Goal: Check status: Check status

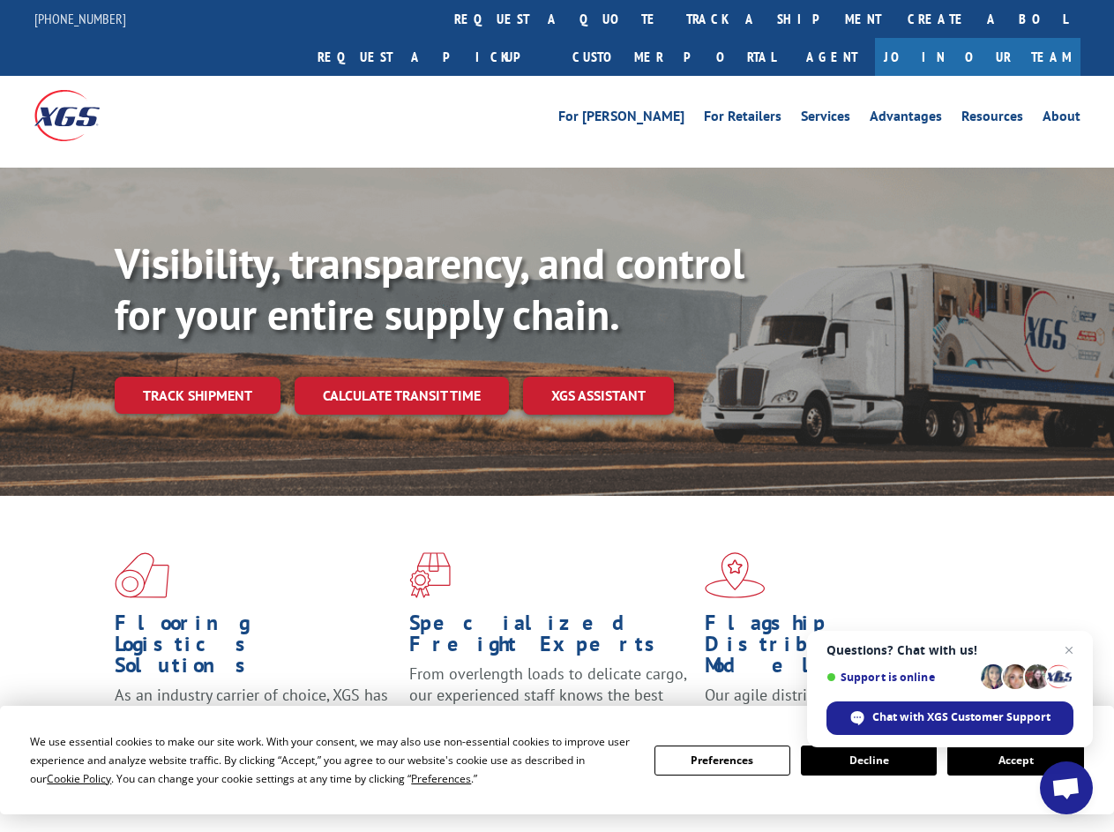
click at [557, 416] on div "Visibility, transparency, and control for your entire supply chain. Track shipm…" at bounding box center [615, 361] width 1000 height 246
click at [62, 778] on span "Cookie Policy" at bounding box center [79, 778] width 64 height 15
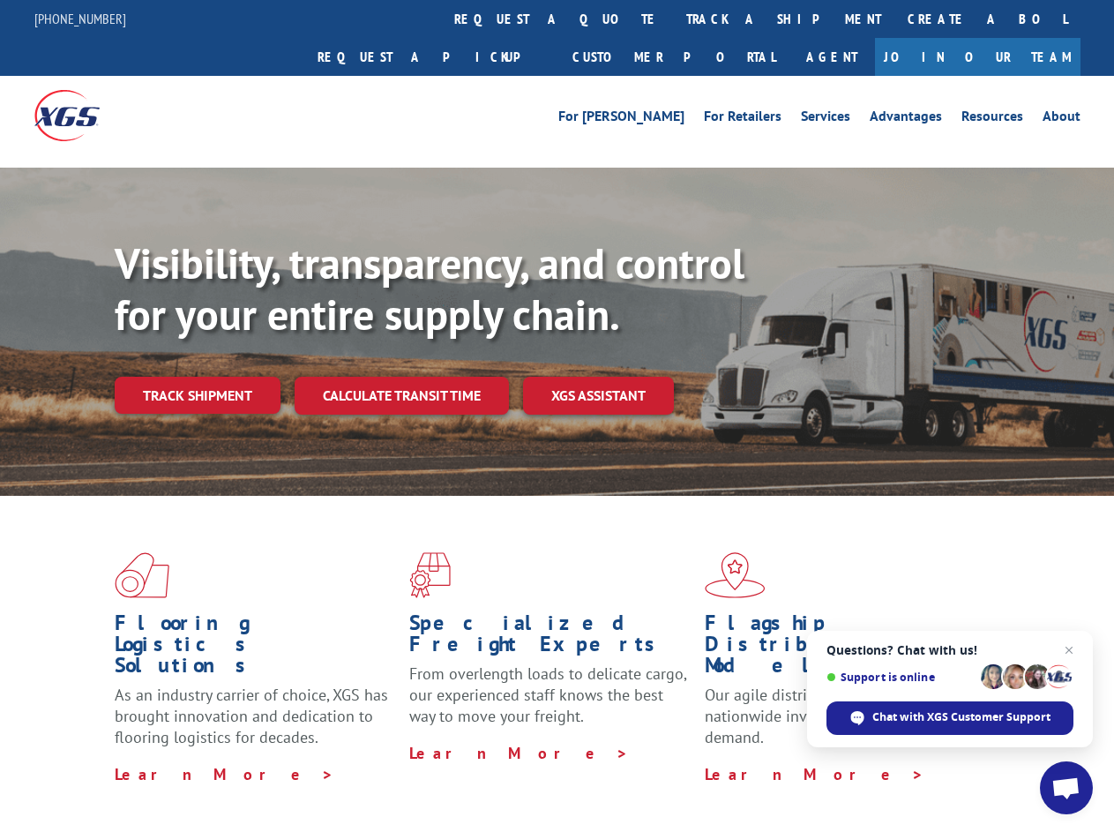
click at [424, 778] on div "Flooring Logistics Solutions As an industry carrier of choice, XGS has brought …" at bounding box center [557, 673] width 1114 height 355
click at [723, 760] on div "Flooring Logistics Solutions As an industry carrier of choice, XGS has brought …" at bounding box center [557, 668] width 1114 height 345
click at [869, 760] on div "Flooring Logistics Solutions As an industry carrier of choice, XGS has brought …" at bounding box center [557, 668] width 1114 height 345
click at [1015, 760] on div "Flooring Logistics Solutions As an industry carrier of choice, XGS has brought …" at bounding box center [557, 668] width 1114 height 345
click at [557, 416] on div "Visibility, transparency, and control for your entire supply chain. Track shipm…" at bounding box center [615, 361] width 1000 height 246
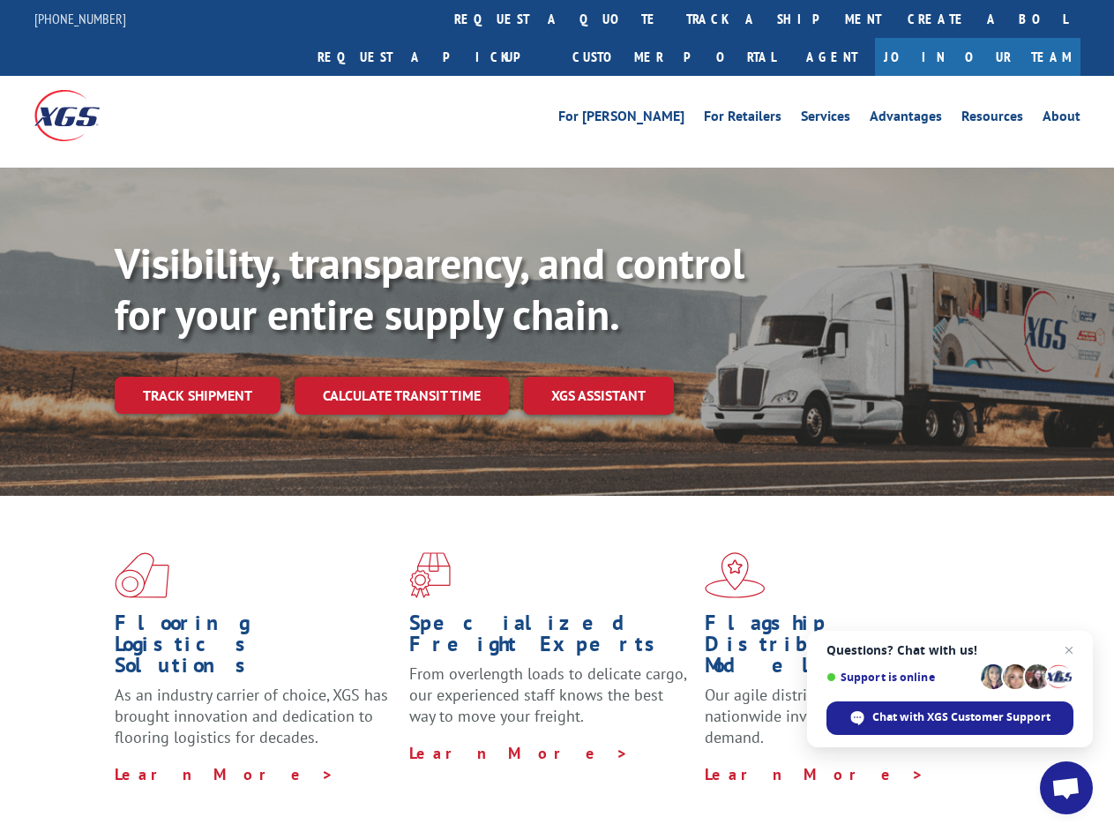
click at [673, 19] on link "track a shipment" at bounding box center [783, 19] width 221 height 38
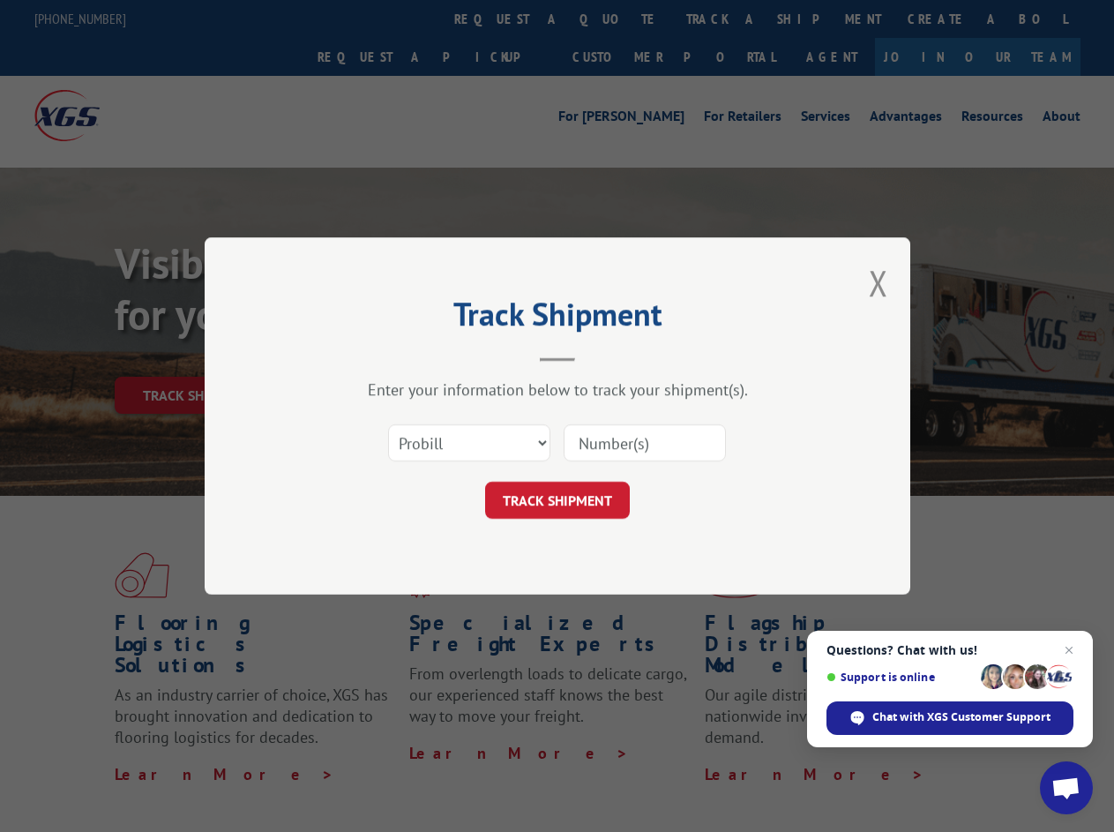
click at [616, 19] on div "Track Shipment Enter your information below to track your shipment(s). Select c…" at bounding box center [557, 416] width 1114 height 832
click at [726, 19] on div "Track Shipment Enter your information below to track your shipment(s). Select c…" at bounding box center [557, 416] width 1114 height 832
